Goal: Task Accomplishment & Management: Use online tool/utility

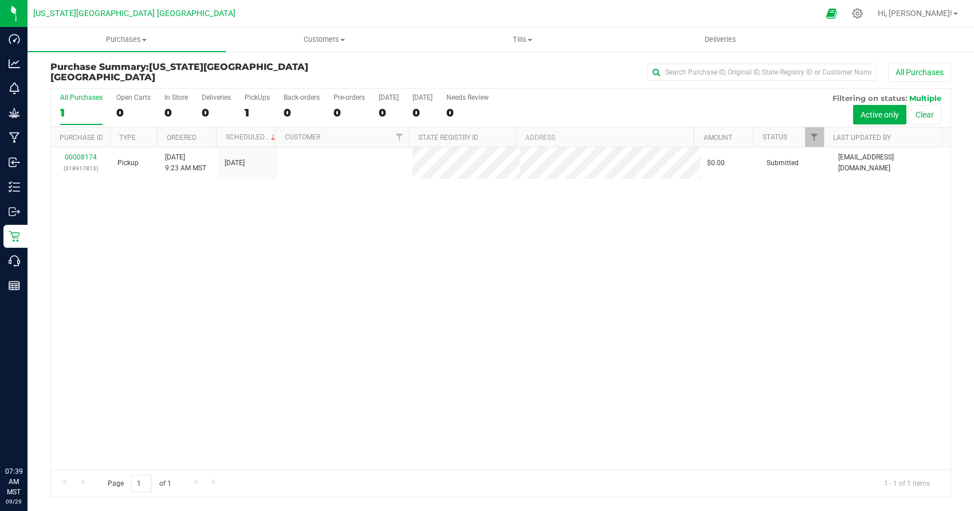
click at [0, 0] on p "Inventory" at bounding box center [0, 0] width 0 height 0
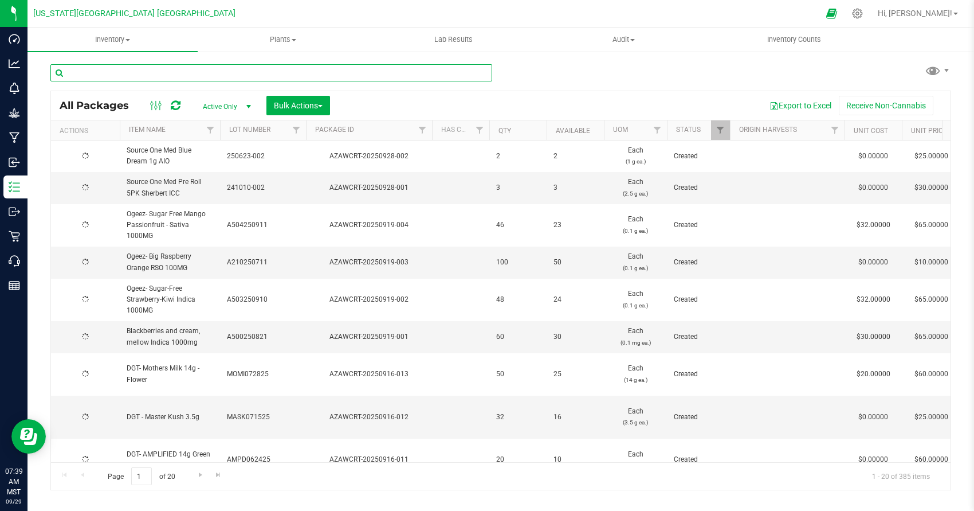
click at [390, 74] on input "text" at bounding box center [271, 72] width 442 height 17
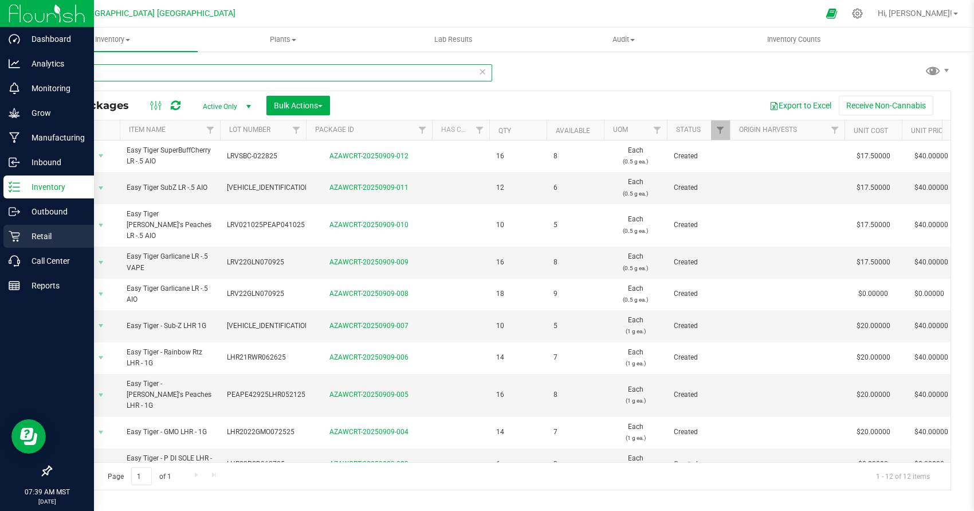
type input "easy"
click at [19, 233] on icon at bounding box center [14, 235] width 11 height 11
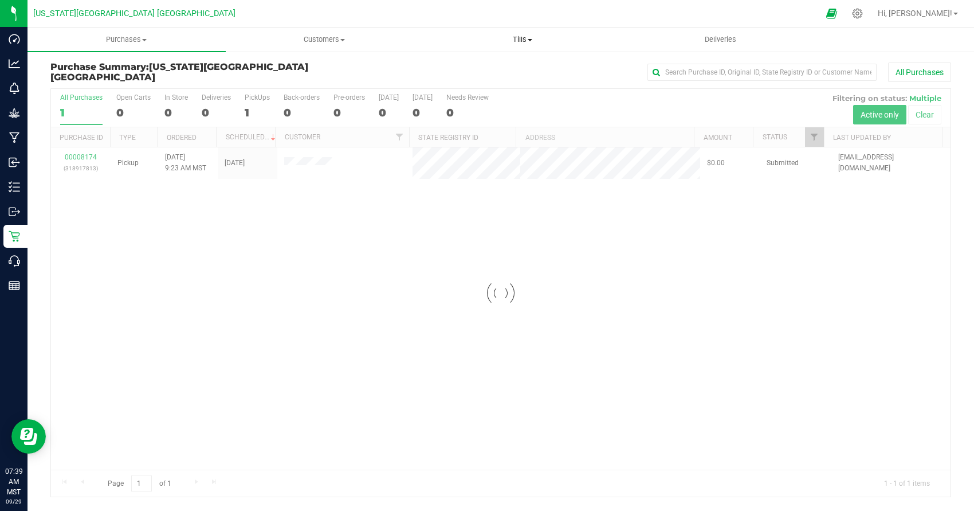
click at [538, 40] on span "Tills" at bounding box center [522, 39] width 197 height 10
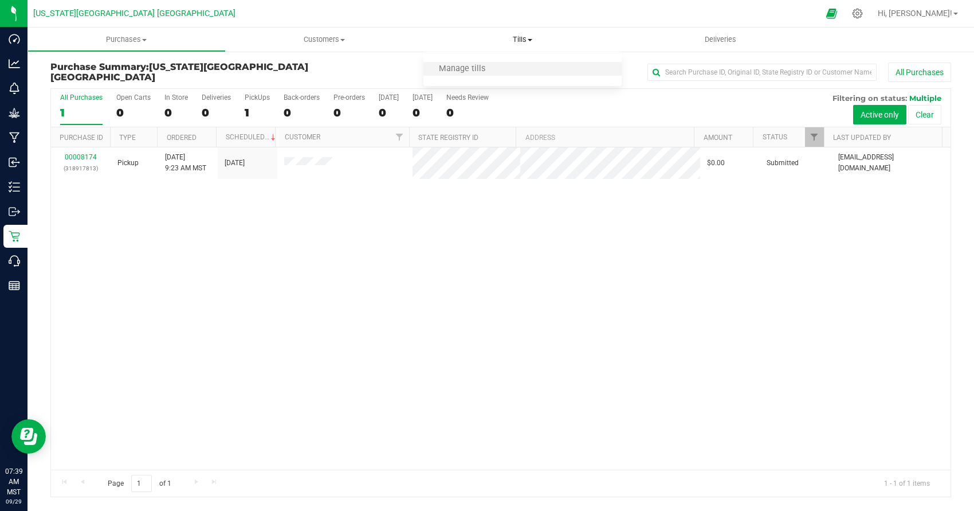
click at [494, 63] on li "Manage tills" at bounding box center [522, 69] width 198 height 14
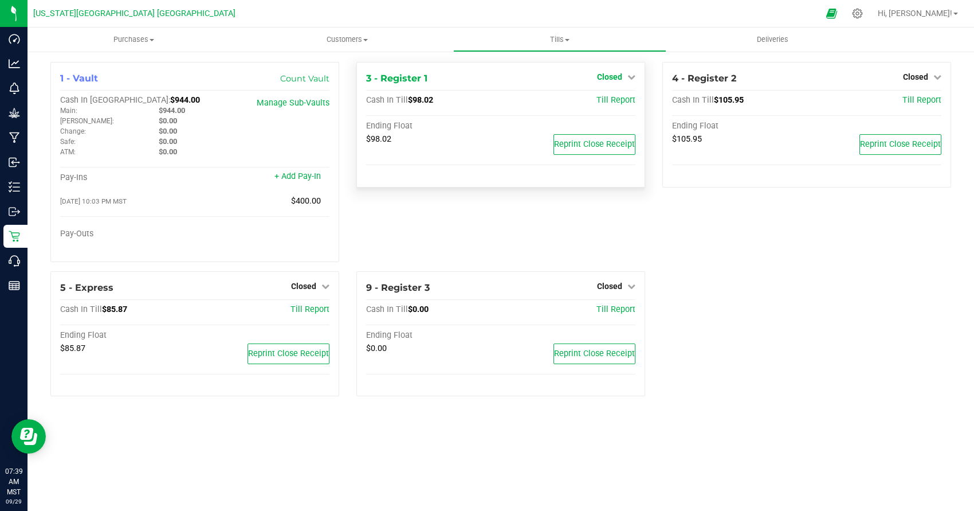
click at [628, 76] on icon at bounding box center [631, 77] width 8 height 8
click at [618, 99] on link "Open Till" at bounding box center [609, 100] width 30 height 9
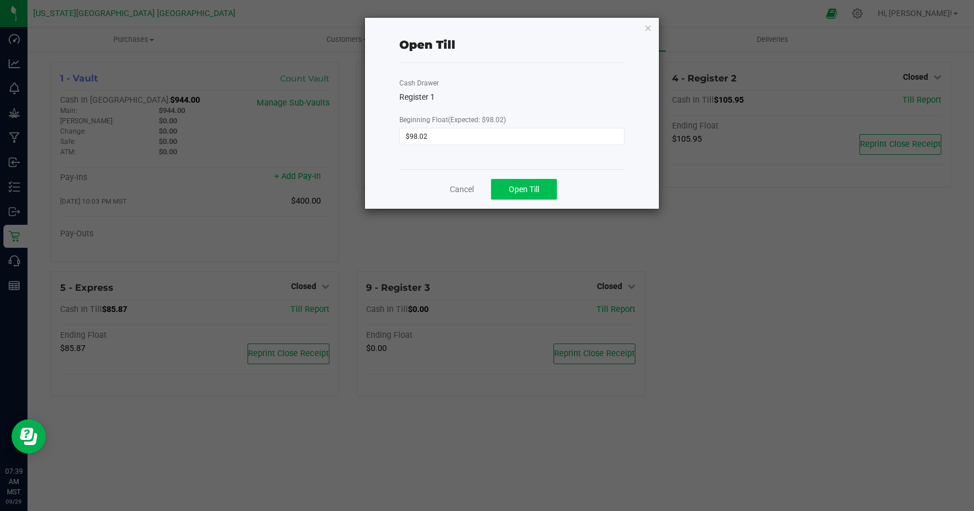
click at [551, 181] on button "Open Till" at bounding box center [524, 189] width 66 height 21
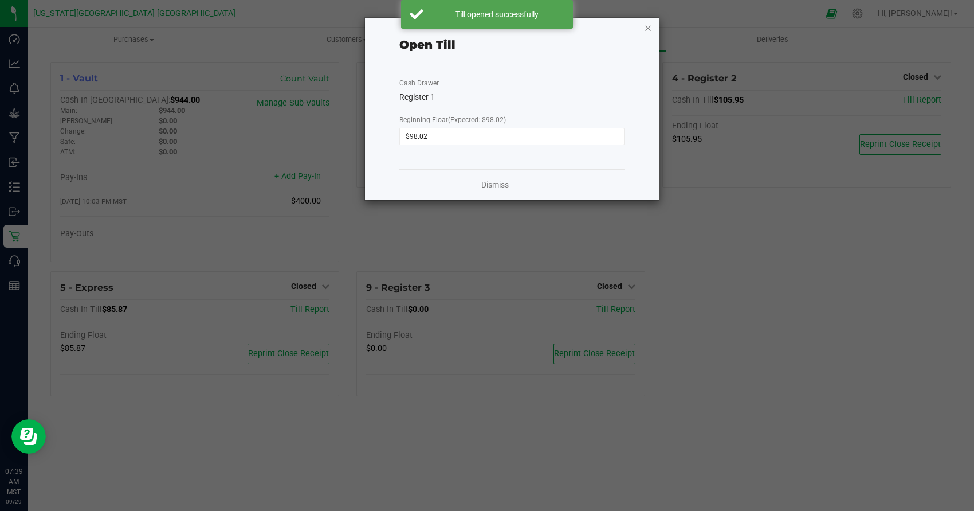
click at [646, 30] on icon "button" at bounding box center [648, 28] width 8 height 14
